Goal: Task Accomplishment & Management: Complete application form

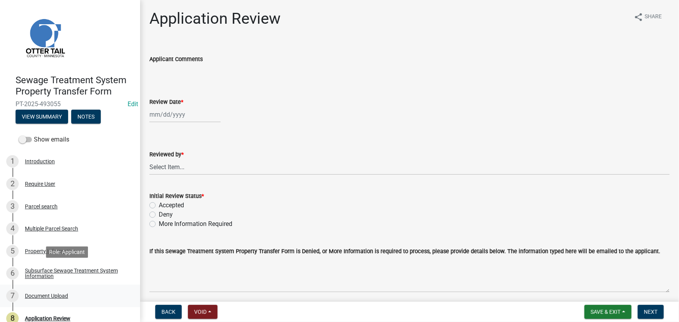
drag, startPoint x: 81, startPoint y: 268, endPoint x: 58, endPoint y: 302, distance: 41.3
click at [81, 268] on div "Subsurface Sewage Treatment System Information" at bounding box center [76, 273] width 103 height 11
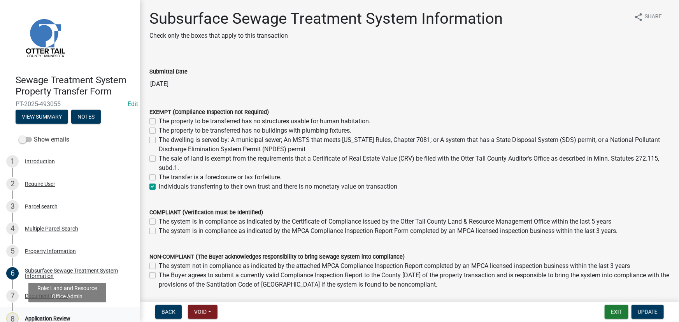
click at [38, 318] on div "Application Review" at bounding box center [48, 318] width 46 height 5
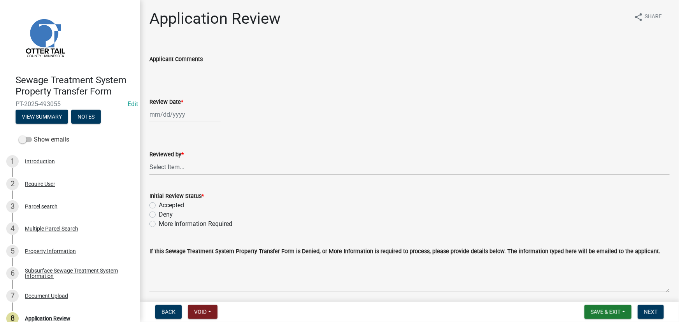
click at [165, 127] on wm-data-entity-input "Review Date *" at bounding box center [409, 107] width 520 height 43
click at [165, 115] on div at bounding box center [184, 115] width 71 height 16
select select "10"
select select "2025"
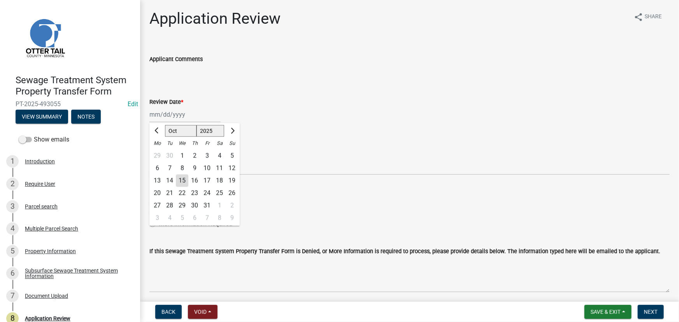
click at [182, 180] on div "15" at bounding box center [182, 181] width 12 height 12
type input "10/15/2025"
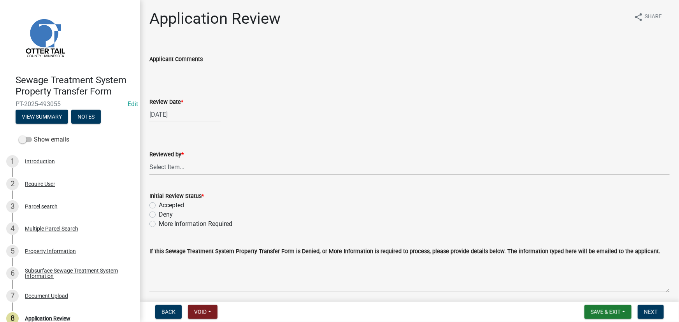
click at [188, 155] on div "Reviewed by *" at bounding box center [409, 154] width 520 height 9
drag, startPoint x: 184, startPoint y: 166, endPoint x: 184, endPoint y: 159, distance: 7.4
click at [184, 166] on select "Select Item... Alexis Newark Amy Busko Andrea Perales Brittany Tollefson Christ…" at bounding box center [409, 167] width 520 height 16
click at [149, 159] on select "Select Item... Alexis Newark Amy Busko Andrea Perales Brittany Tollefson Christ…" at bounding box center [409, 167] width 520 height 16
select select "190fd4c8-42ef-492b-a4a0-a0213555944c"
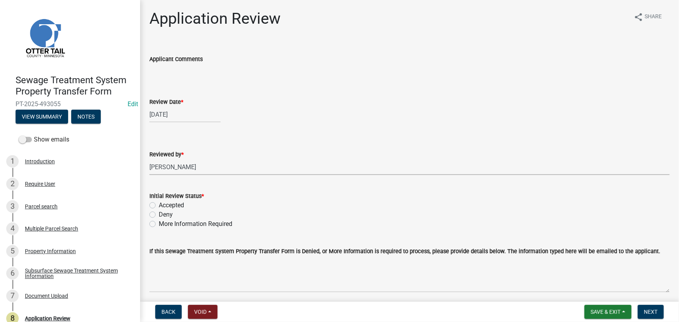
click at [171, 205] on label "Accepted" at bounding box center [171, 205] width 25 height 9
click at [164, 205] on input "Accepted" at bounding box center [161, 203] width 5 height 5
radio input "true"
click at [649, 313] on span "Next" at bounding box center [651, 312] width 14 height 6
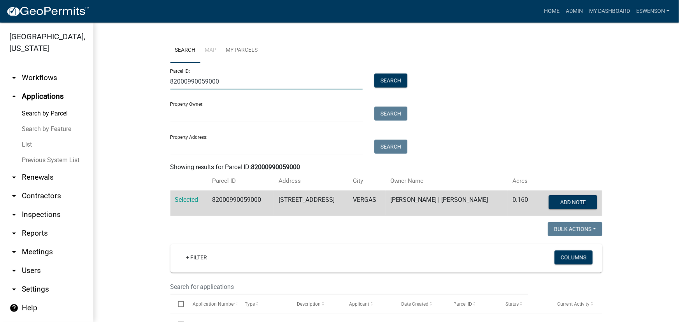
click at [221, 79] on input "82000990059000" at bounding box center [266, 82] width 193 height 16
click at [245, 149] on input "Property Address:" at bounding box center [266, 148] width 193 height 16
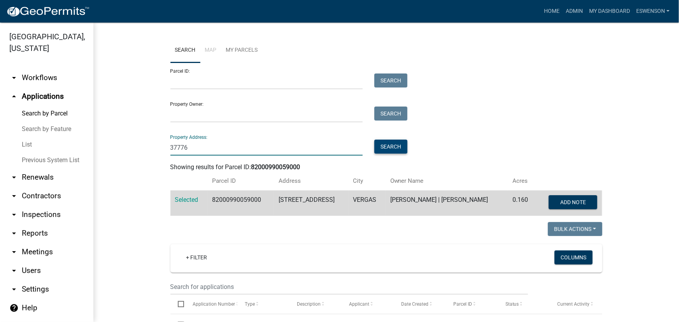
type input "37776"
click at [384, 153] on button "Search" at bounding box center [390, 147] width 33 height 14
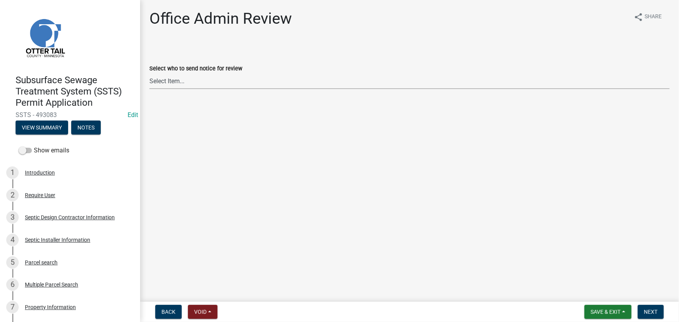
click at [191, 82] on select "Select Item... Alexis Newark (anewark@ottertailcounty.gov) Amy Busko (abusko@ot…" at bounding box center [409, 81] width 520 height 16
click at [149, 73] on select "Select Item... Alexis Newark (anewark@ottertailcounty.gov) Amy Busko (abusko@ot…" at bounding box center [409, 81] width 520 height 16
select select "587f38f5-c90e-4c12-9e10-d3e23909bbca"
click at [651, 313] on span "Next" at bounding box center [651, 312] width 14 height 6
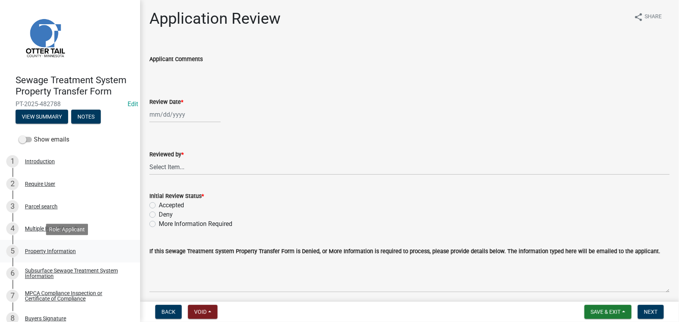
click at [90, 261] on link "5 Property Information" at bounding box center [70, 251] width 140 height 23
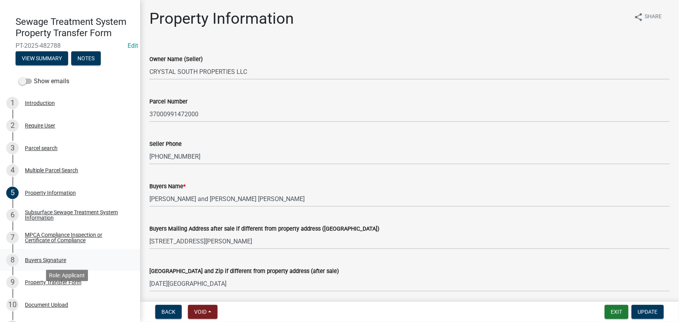
scroll to position [70, 0]
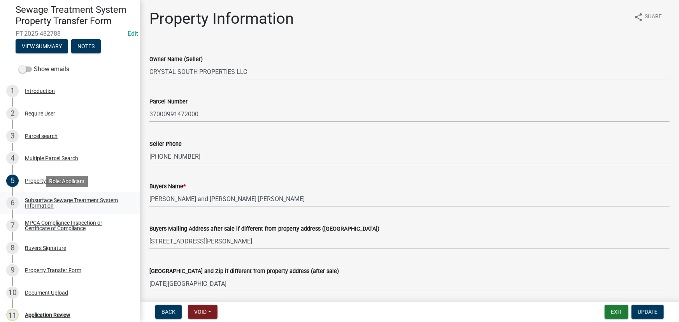
click at [63, 194] on link "6 Subsurface Sewage Treatment System Information" at bounding box center [70, 203] width 140 height 23
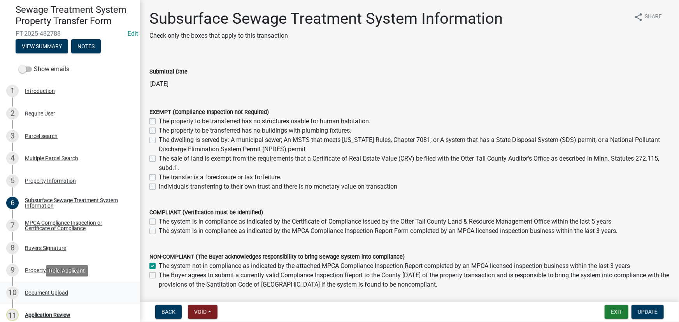
click at [50, 287] on div "10 Document Upload" at bounding box center [66, 293] width 121 height 12
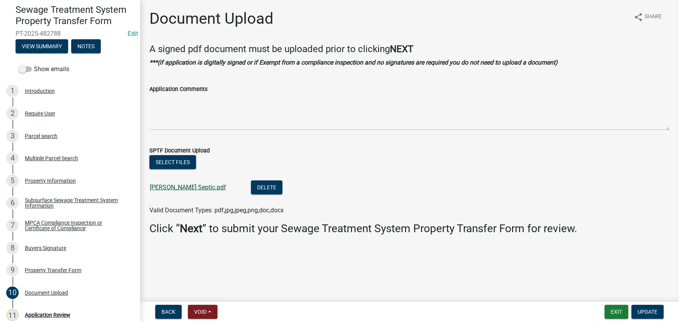
click at [175, 184] on link "Trites Septic.pdf" at bounding box center [188, 187] width 76 height 7
click at [42, 276] on div "9 Property Transfer Form" at bounding box center [66, 270] width 121 height 12
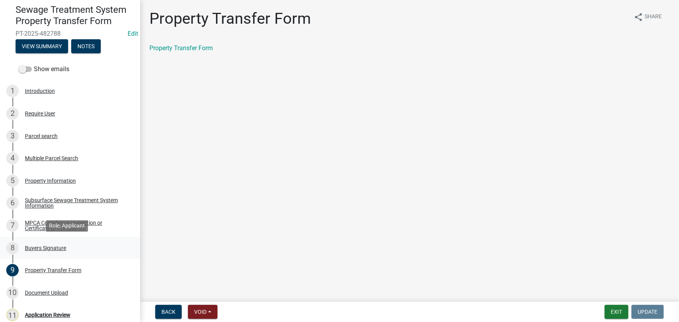
click at [40, 251] on div "8 Buyers Signature" at bounding box center [66, 248] width 121 height 12
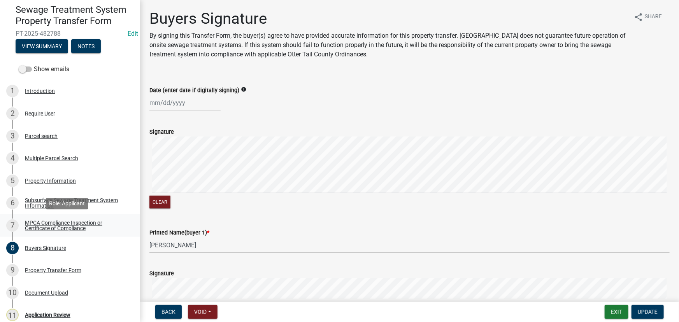
click at [50, 217] on link "7 MPCA Compliance Inspection or Certificate of Compliance" at bounding box center [70, 225] width 140 height 23
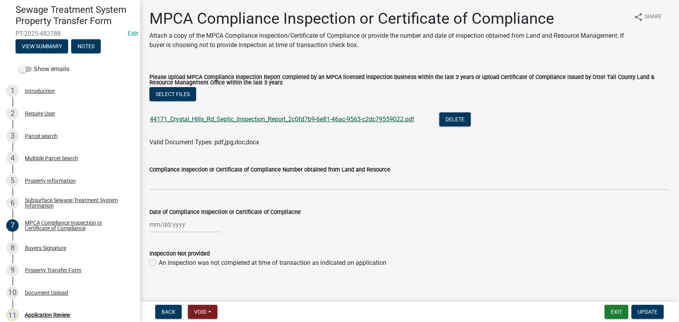
click at [268, 121] on link "44171_Crystal_Hills_Rd_Septic_Inspection_Report_2c0fd7b9-6e81-46ac-9563-c2dc795…" at bounding box center [282, 119] width 264 height 7
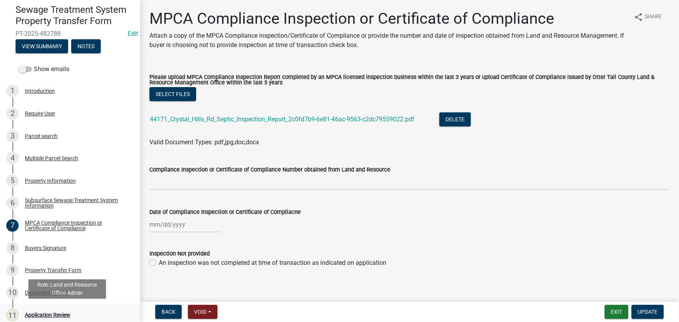
click at [40, 311] on div "11 Application Review" at bounding box center [66, 315] width 121 height 12
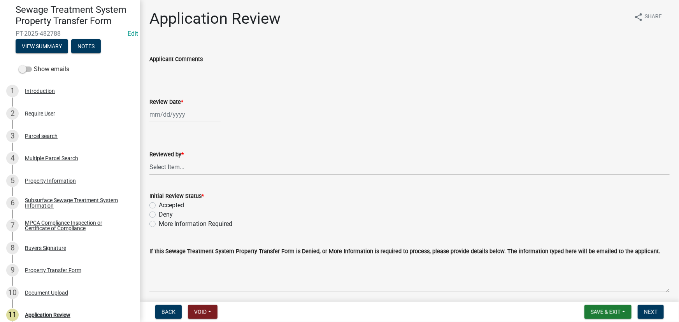
click at [180, 118] on div at bounding box center [184, 115] width 71 height 16
select select "10"
select select "2025"
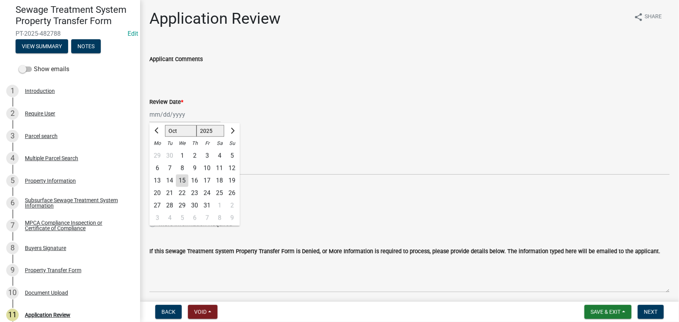
click at [187, 182] on div "15" at bounding box center [182, 181] width 12 height 12
type input "10/15/2025"
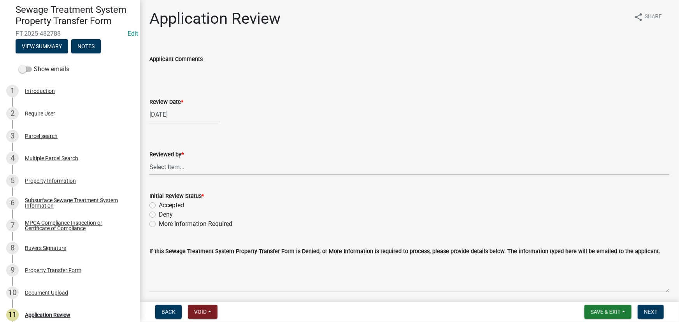
click at [167, 156] on label "Reviewed by *" at bounding box center [166, 154] width 34 height 5
click at [167, 159] on select "Select Item... Alexis Newark Amy Busko Andrea Perales Brittany Tollefson Christ…" at bounding box center [409, 167] width 520 height 16
click at [167, 163] on select "Select Item... Alexis Newark Amy Busko Andrea Perales Brittany Tollefson Christ…" at bounding box center [409, 167] width 520 height 16
click at [149, 159] on select "Select Item... Alexis Newark Amy Busko Andrea Perales Brittany Tollefson Christ…" at bounding box center [409, 167] width 520 height 16
select select "190fd4c8-42ef-492b-a4a0-a0213555944c"
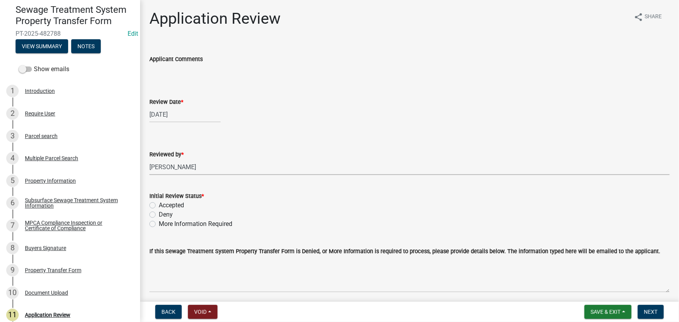
click at [179, 207] on label "Accepted" at bounding box center [171, 205] width 25 height 9
click at [164, 206] on input "Accepted" at bounding box center [161, 203] width 5 height 5
radio input "true"
click at [654, 313] on span "Next" at bounding box center [651, 312] width 14 height 6
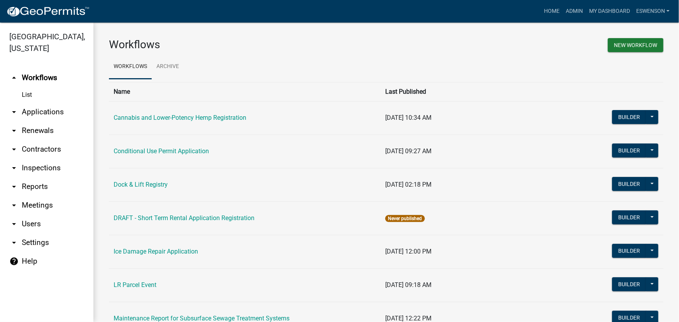
click at [49, 111] on link "arrow_drop_down Applications" at bounding box center [46, 112] width 93 height 19
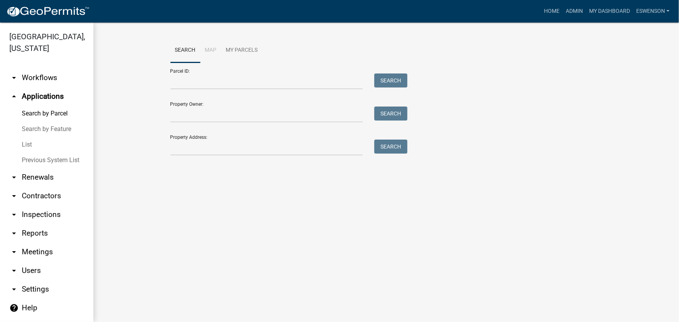
click at [30, 71] on link "arrow_drop_down Workflows" at bounding box center [46, 77] width 93 height 19
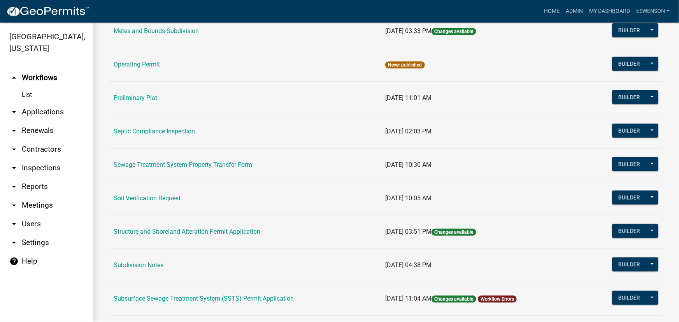
scroll to position [354, 0]
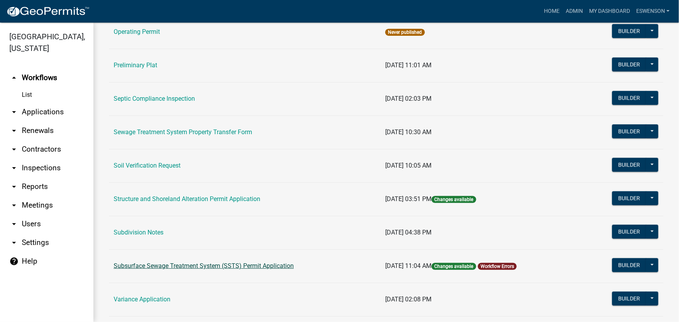
click at [194, 262] on link "Subsurface Sewage Treatment System (SSTS) Permit Application" at bounding box center [204, 265] width 180 height 7
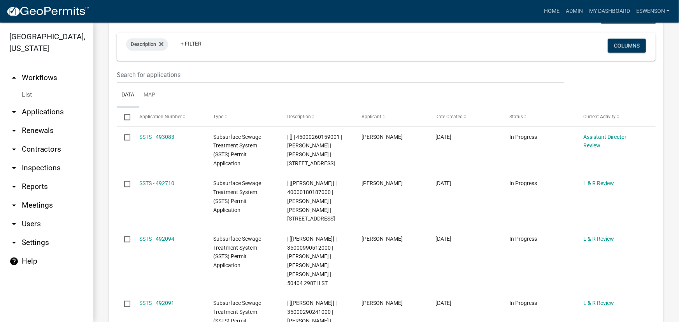
scroll to position [884, 0]
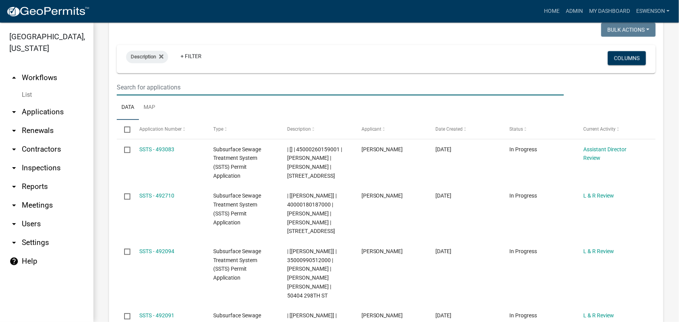
click at [164, 95] on input "text" at bounding box center [340, 87] width 447 height 16
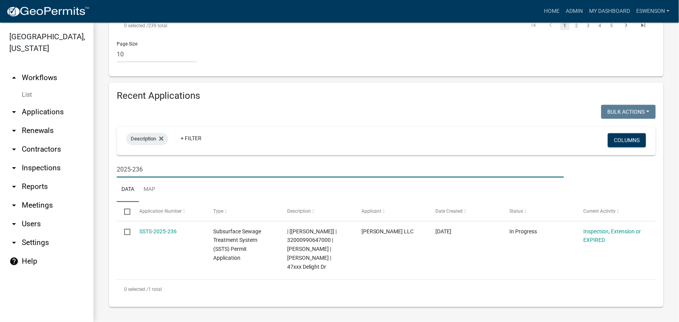
scroll to position [810, 0]
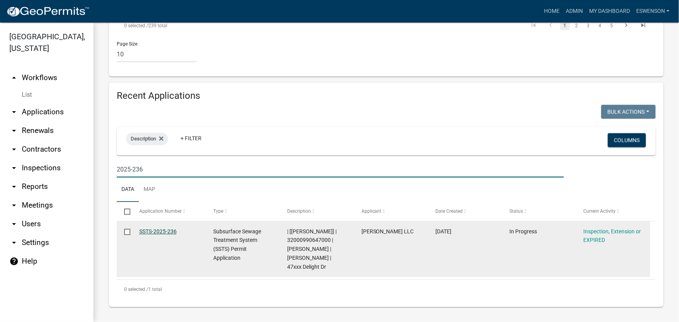
type input "2025-236"
click at [154, 229] on link "SSTS-2025-236" at bounding box center [157, 231] width 37 height 6
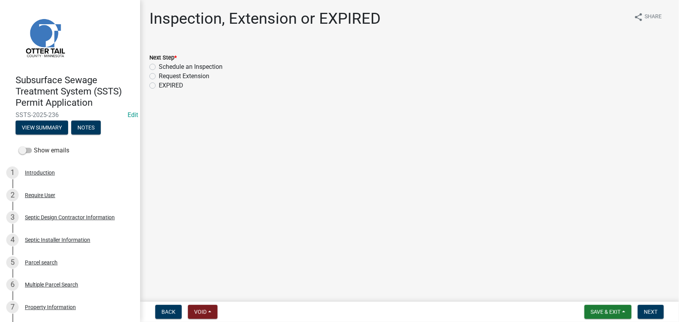
drag, startPoint x: 184, startPoint y: 69, endPoint x: 474, endPoint y: 201, distance: 318.7
click at [184, 69] on label "Schedule an Inspection" at bounding box center [191, 66] width 64 height 9
click at [164, 67] on input "Schedule an Inspection" at bounding box center [161, 64] width 5 height 5
radio input "true"
click at [656, 315] on span "Next" at bounding box center [651, 312] width 14 height 6
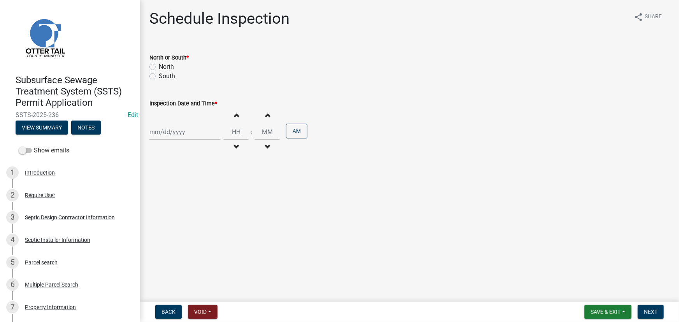
click at [159, 65] on label "North" at bounding box center [166, 66] width 15 height 9
click at [159, 65] on input "North" at bounding box center [161, 64] width 5 height 5
radio input "true"
click at [182, 122] on div "Increment hours Decrement hours : Increment minutes Decrement minutes AM" at bounding box center [409, 132] width 520 height 48
click at [179, 132] on div at bounding box center [184, 132] width 71 height 16
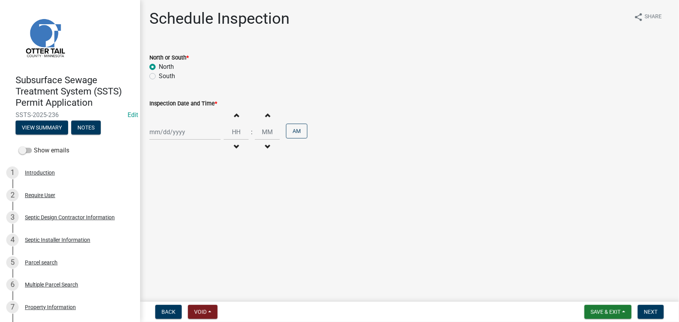
select select "10"
select select "2025"
click at [156, 209] on div "20" at bounding box center [157, 211] width 12 height 12
type input "10/20/2025"
click at [249, 130] on div ":" at bounding box center [252, 132] width 6 height 9
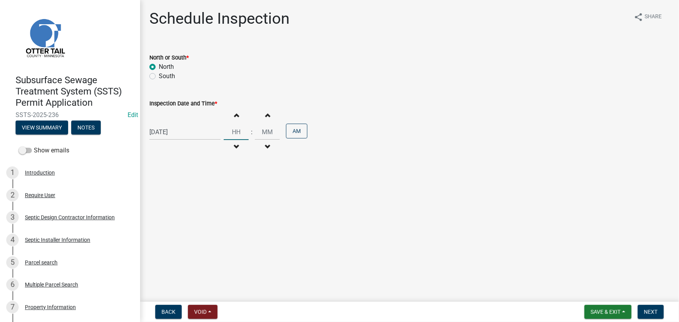
click at [238, 133] on input "Hours" at bounding box center [236, 132] width 25 height 16
type input "02"
type input "00"
click at [270, 136] on input "00" at bounding box center [267, 132] width 25 height 16
click at [294, 137] on div "AM" at bounding box center [296, 132] width 21 height 17
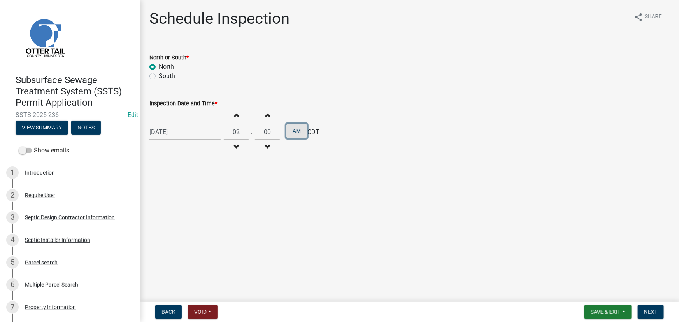
click at [296, 135] on button "AM" at bounding box center [296, 131] width 21 height 15
drag, startPoint x: 646, startPoint y: 313, endPoint x: 644, endPoint y: 322, distance: 9.0
click at [646, 313] on span "Next" at bounding box center [651, 312] width 14 height 6
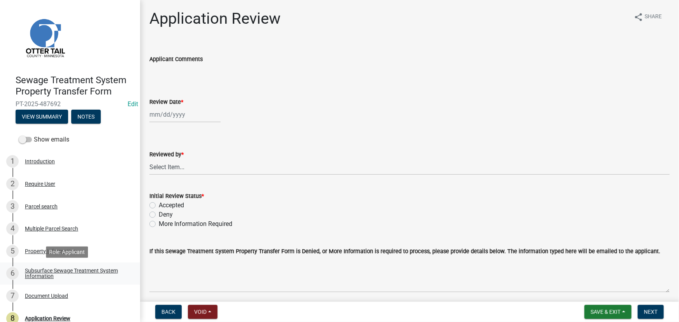
click at [77, 275] on div "Subsurface Sewage Treatment System Information" at bounding box center [76, 273] width 103 height 11
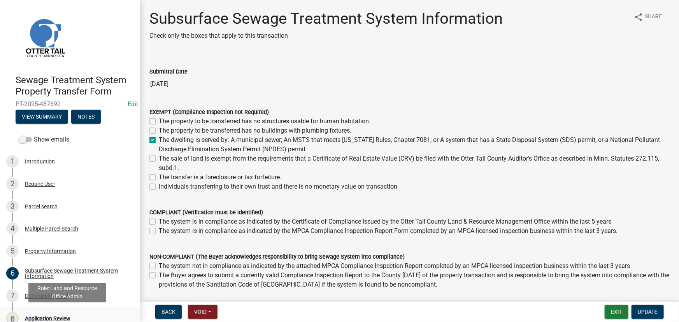
click at [58, 318] on div "Application Review" at bounding box center [48, 318] width 46 height 5
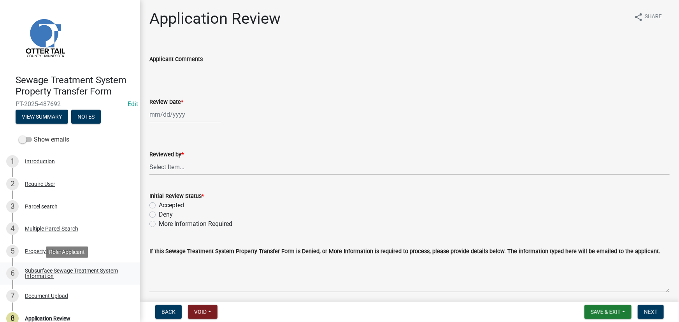
click at [58, 273] on div "Subsurface Sewage Treatment System Information" at bounding box center [76, 273] width 103 height 11
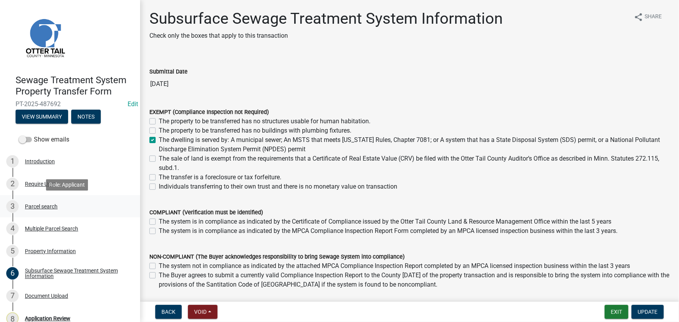
click at [48, 206] on div "Parcel search" at bounding box center [41, 206] width 33 height 5
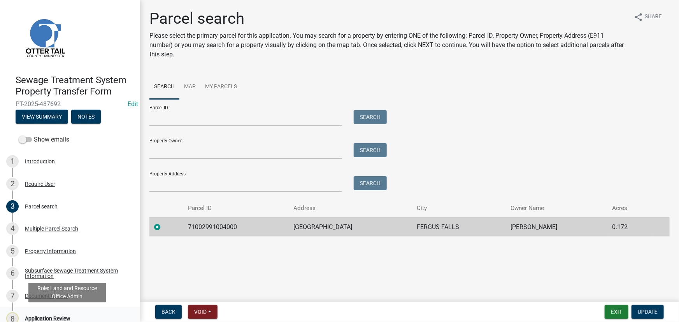
click at [57, 316] on div "Application Review" at bounding box center [48, 318] width 46 height 5
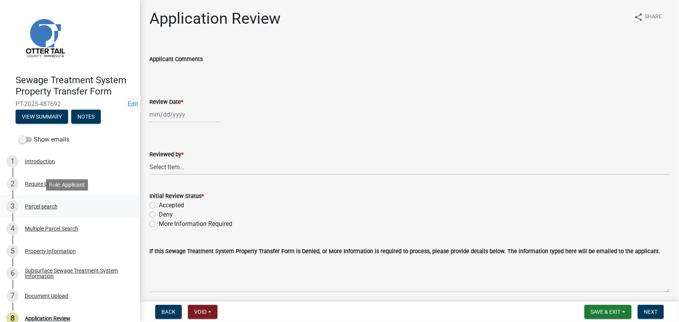
click at [47, 214] on link "3 Parcel search" at bounding box center [70, 206] width 140 height 23
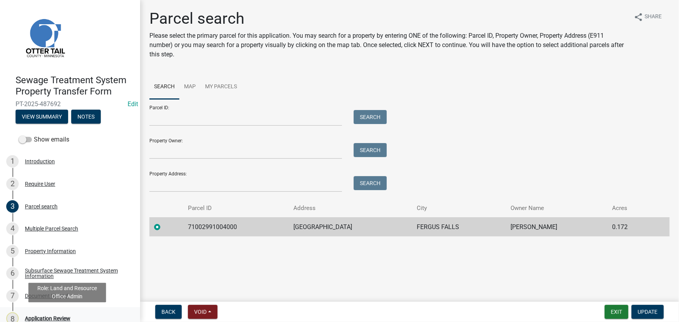
click at [60, 319] on div "Application Review" at bounding box center [48, 318] width 46 height 5
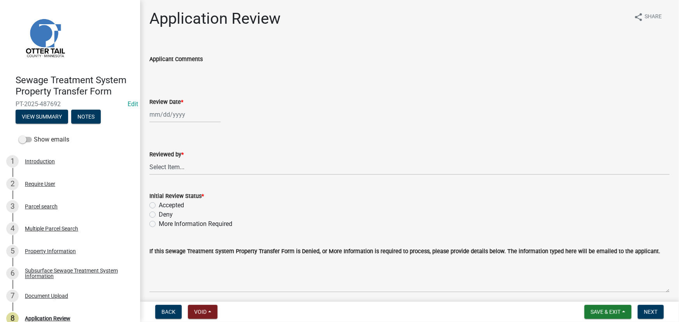
click at [183, 123] on wm-data-entity-input "Review Date *" at bounding box center [409, 107] width 520 height 43
click at [177, 107] on div at bounding box center [184, 115] width 71 height 16
select select "10"
select select "2025"
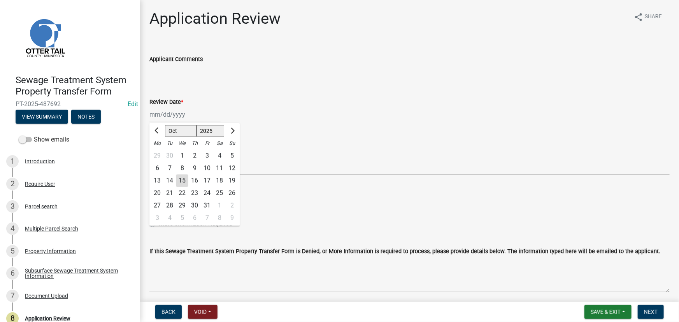
click at [183, 177] on div "15" at bounding box center [182, 181] width 12 height 12
type input "[DATE]"
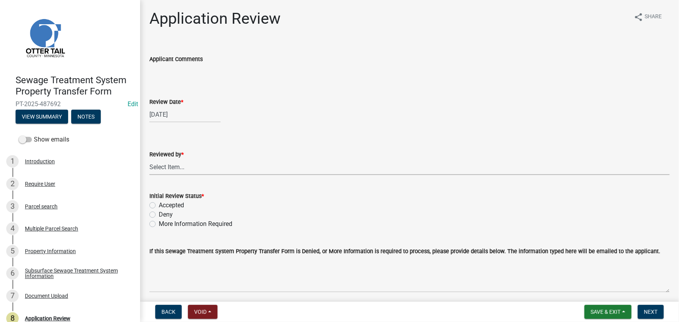
drag, startPoint x: 182, startPoint y: 165, endPoint x: 180, endPoint y: 159, distance: 6.0
click at [182, 165] on select "Select Item... Alexis Newark Amy Busko Andrea Perales Brittany Tollefson Christ…" at bounding box center [409, 167] width 520 height 16
click at [149, 159] on select "Select Item... Alexis Newark Amy Busko Andrea Perales Brittany Tollefson Christ…" at bounding box center [409, 167] width 520 height 16
select select "190fd4c8-42ef-492b-a4a0-a0213555944c"
click at [176, 202] on label "Accepted" at bounding box center [171, 205] width 25 height 9
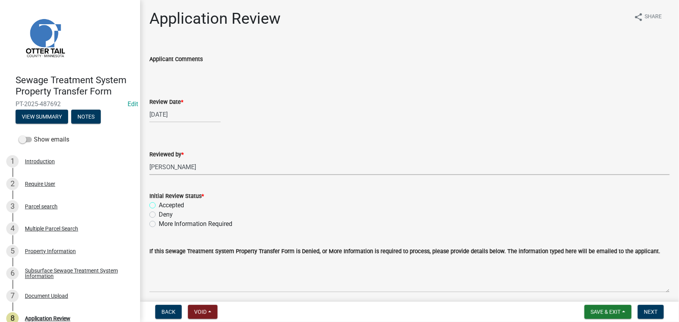
click at [164, 202] on input "Accepted" at bounding box center [161, 203] width 5 height 5
radio input "true"
click at [643, 307] on button "Next" at bounding box center [650, 312] width 26 height 14
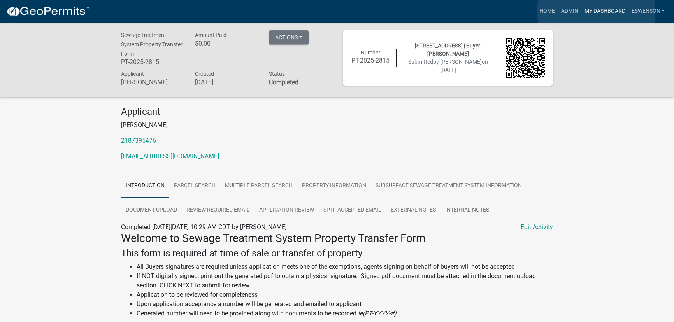
click at [596, 12] on link "My Dashboard" at bounding box center [604, 11] width 47 height 15
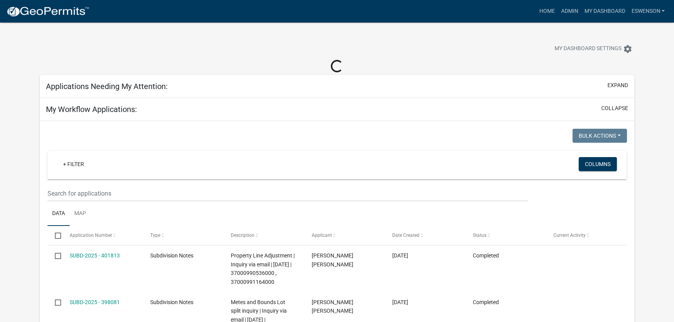
select select "3: 100"
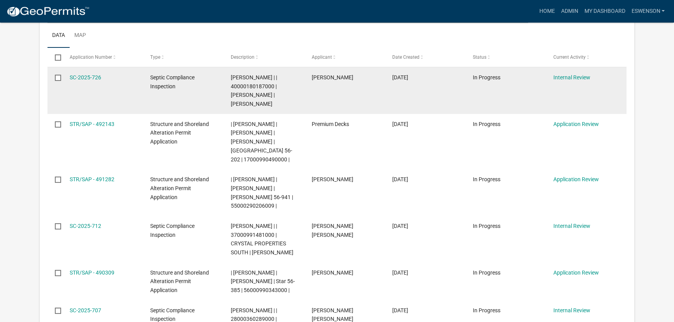
scroll to position [141, 0]
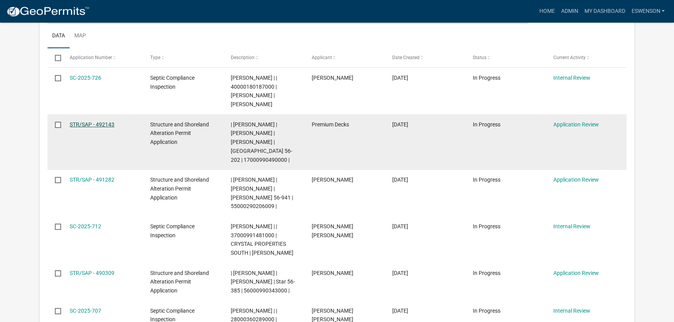
click at [86, 126] on link "STR/SAP - 492143" at bounding box center [92, 124] width 45 height 6
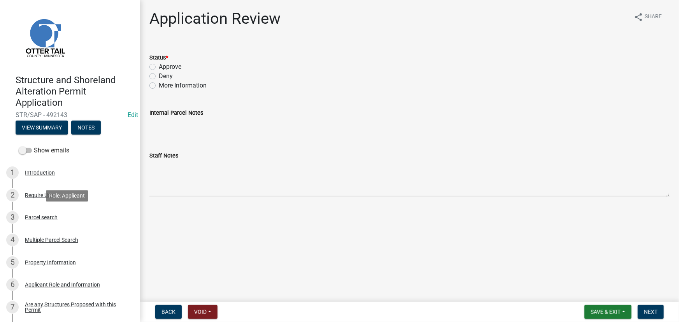
drag, startPoint x: 41, startPoint y: 214, endPoint x: 278, endPoint y: 180, distance: 239.6
click at [41, 215] on div "Parcel search" at bounding box center [41, 217] width 33 height 5
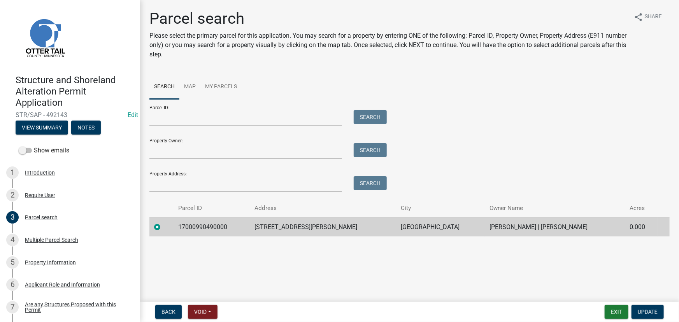
click at [201, 229] on td "17000990490000" at bounding box center [212, 226] width 76 height 19
copy td "17000990490000"
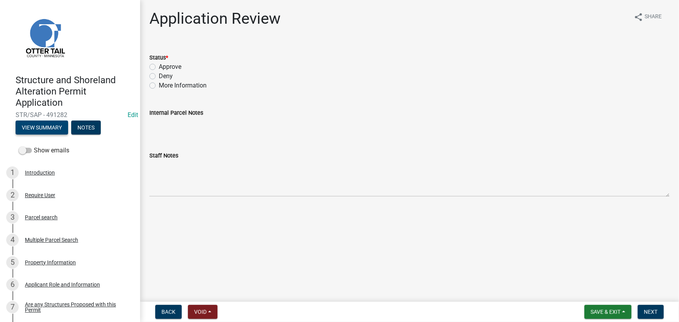
click at [39, 126] on button "View Summary" at bounding box center [42, 128] width 53 height 14
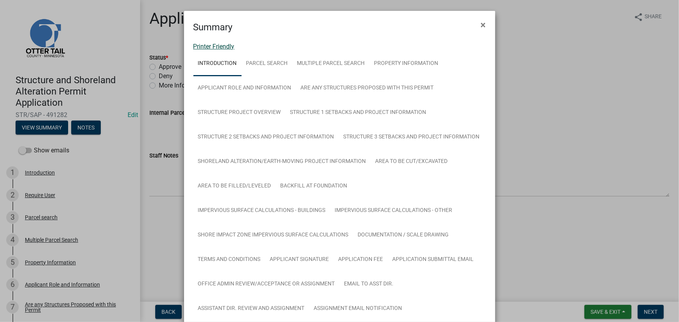
click at [210, 43] on link "Printer Friendly" at bounding box center [213, 46] width 41 height 7
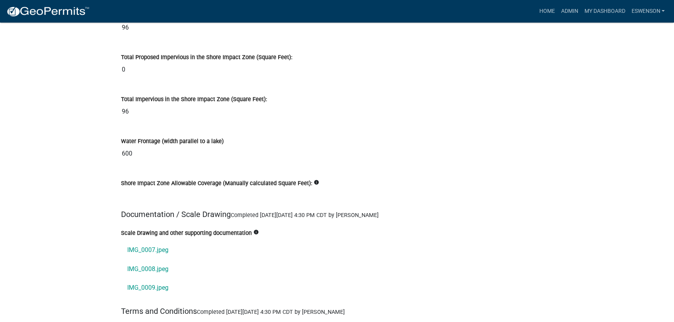
scroll to position [8985, 0]
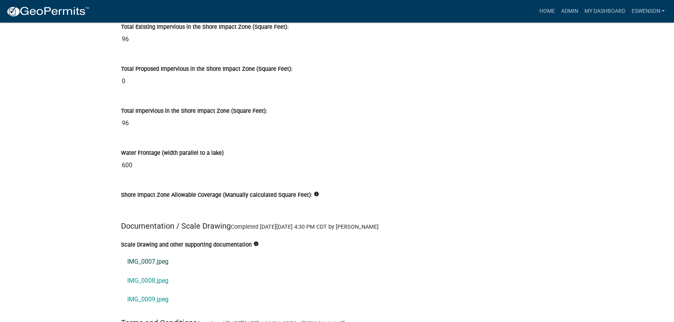
click at [147, 252] on link "IMG_0007.jpeg" at bounding box center [337, 261] width 432 height 19
click at [135, 271] on link "IMG_0008.jpeg" at bounding box center [337, 280] width 432 height 19
click at [159, 290] on link "IMG_0009.jpeg" at bounding box center [337, 299] width 432 height 19
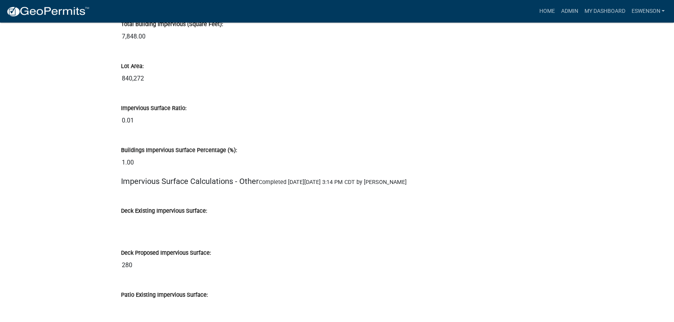
scroll to position [6829, 0]
